Goal: Task Accomplishment & Management: Use online tool/utility

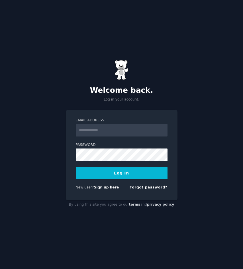
type input "**********"
click at [133, 172] on button "Log In" at bounding box center [122, 173] width 92 height 12
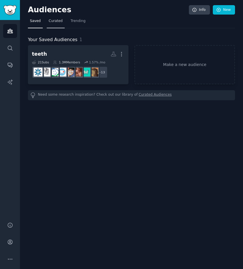
click at [53, 27] on link "Curated" at bounding box center [56, 23] width 18 height 12
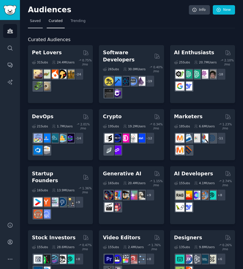
click at [39, 23] on span "Saved" at bounding box center [35, 21] width 11 height 5
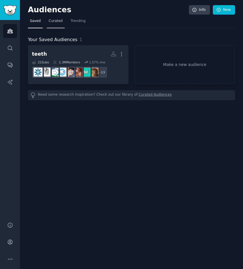
click at [60, 26] on link "Curated" at bounding box center [56, 23] width 18 height 12
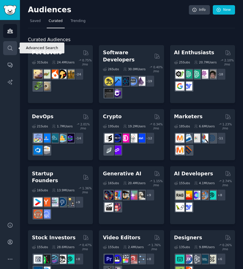
click at [9, 48] on icon "Sidebar" at bounding box center [10, 48] width 6 height 6
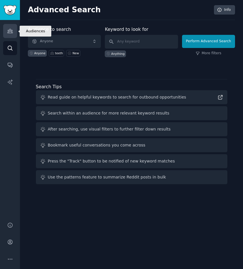
click at [11, 33] on icon "Sidebar" at bounding box center [9, 31] width 5 height 4
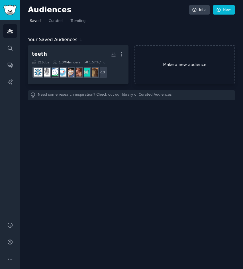
click at [182, 70] on link "Make a new audience" at bounding box center [185, 64] width 101 height 39
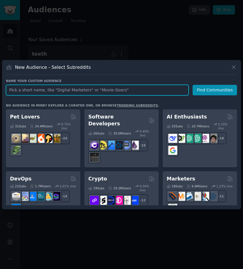
click at [112, 89] on input "text" at bounding box center [97, 90] width 183 height 11
paste input "40PlusSkinCare"
type input "40PlusSkinCare"
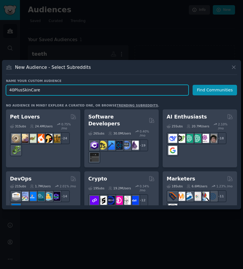
click button "Find Communities" at bounding box center [215, 90] width 45 height 11
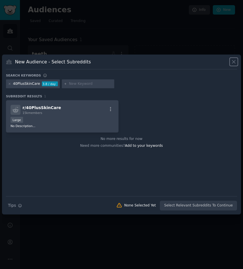
click at [234, 63] on icon at bounding box center [234, 62] width 6 height 6
